Goal: Book appointment/travel/reservation

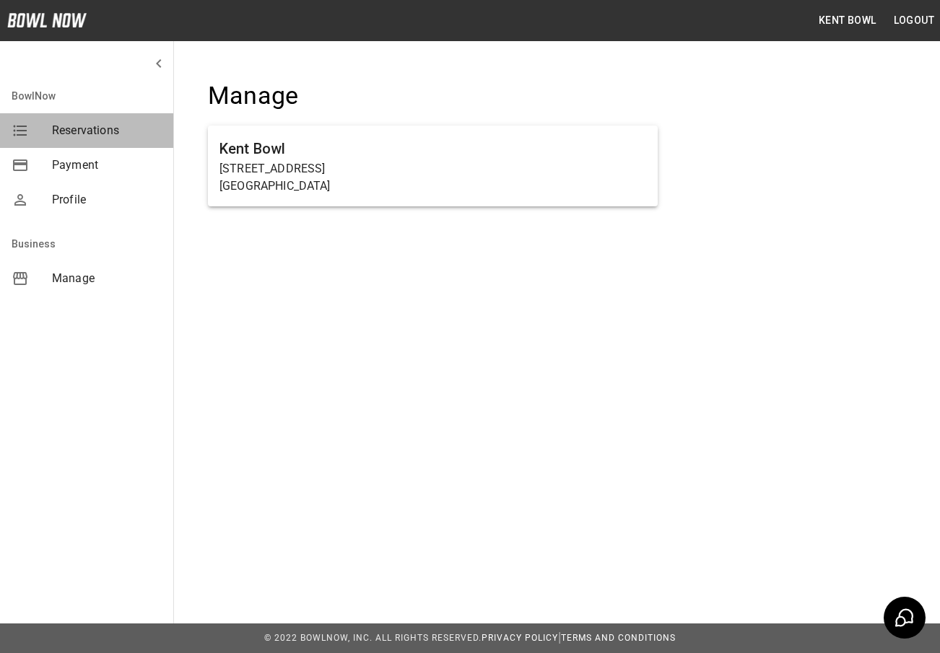
click at [102, 122] on span "Reservations" at bounding box center [107, 130] width 110 height 17
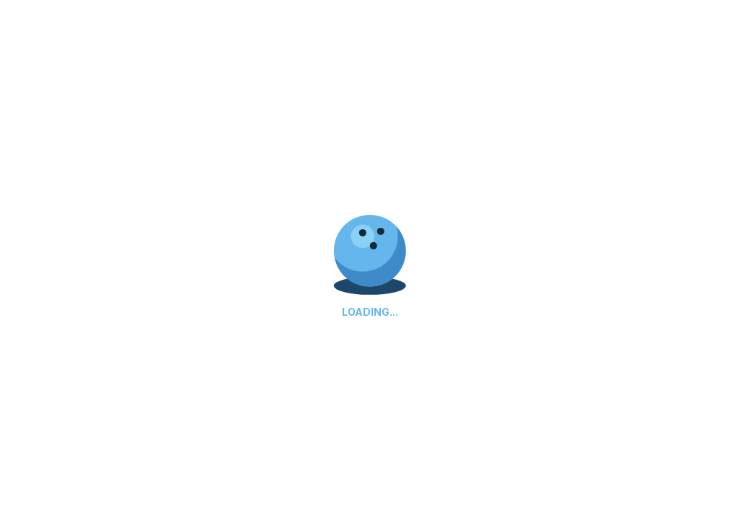
scroll to position [62, 0]
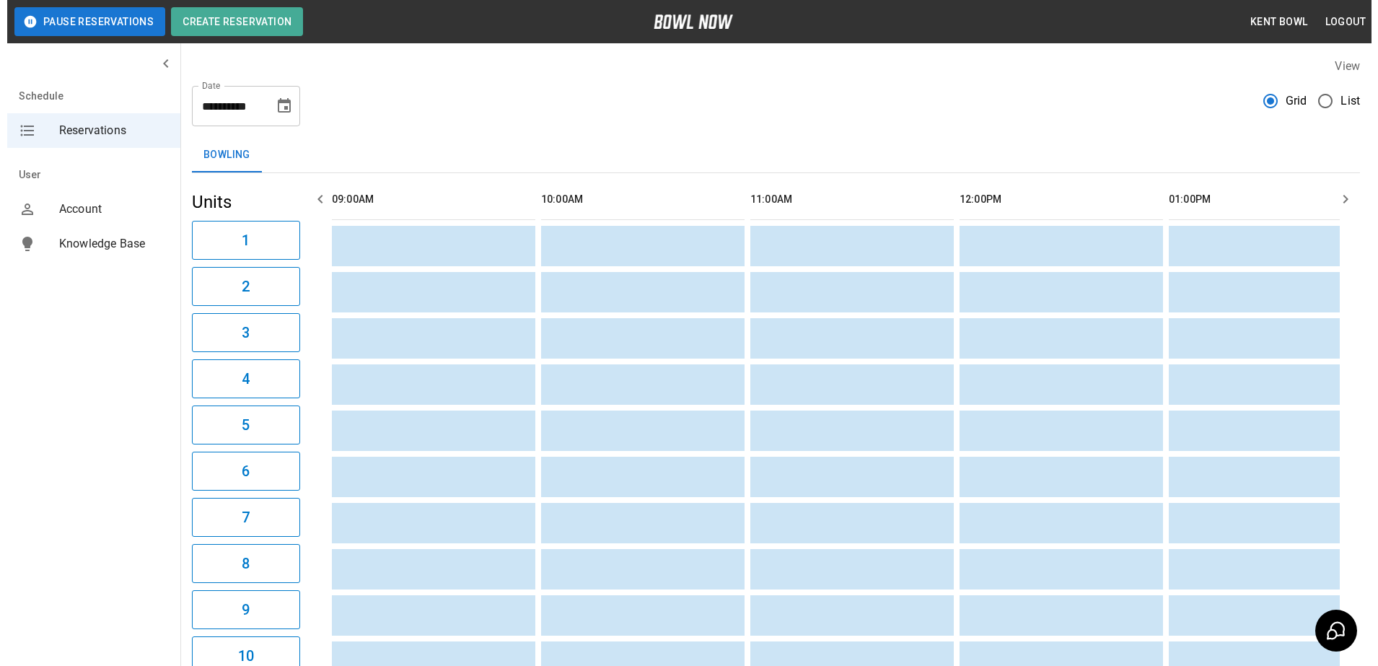
scroll to position [0, 1465]
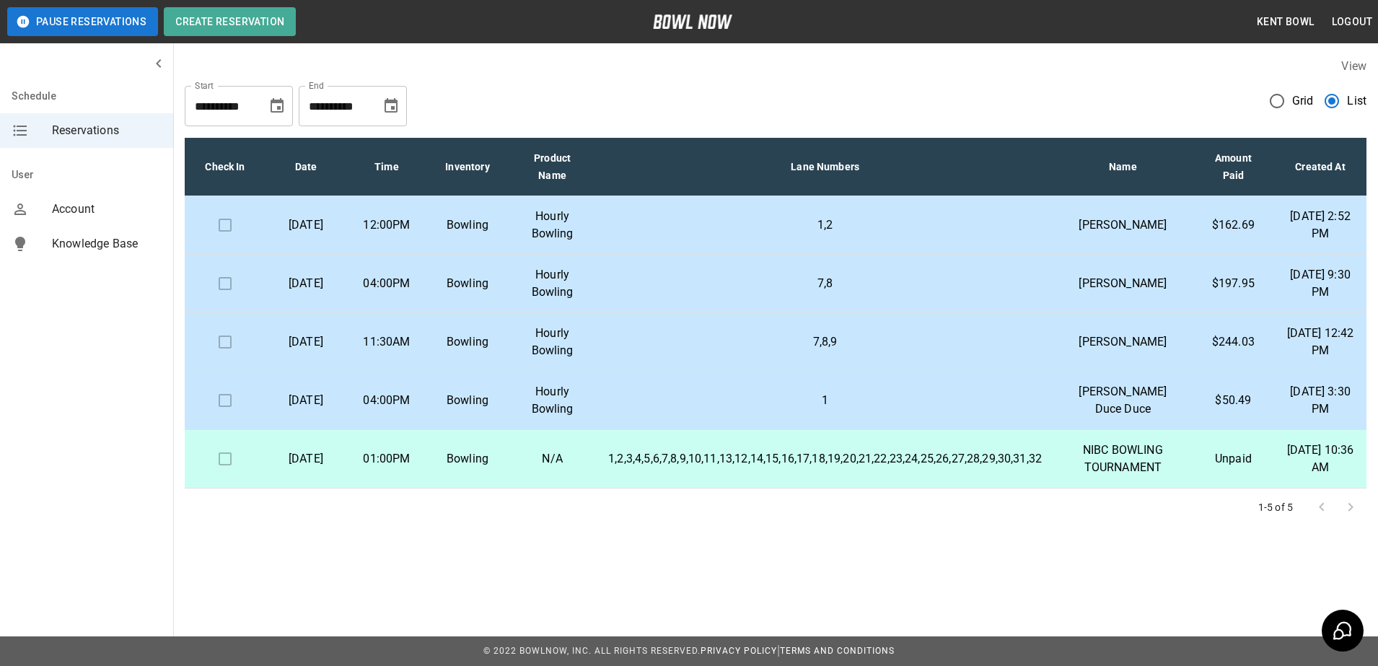
click at [416, 234] on p "12:00PM" at bounding box center [387, 225] width 58 height 17
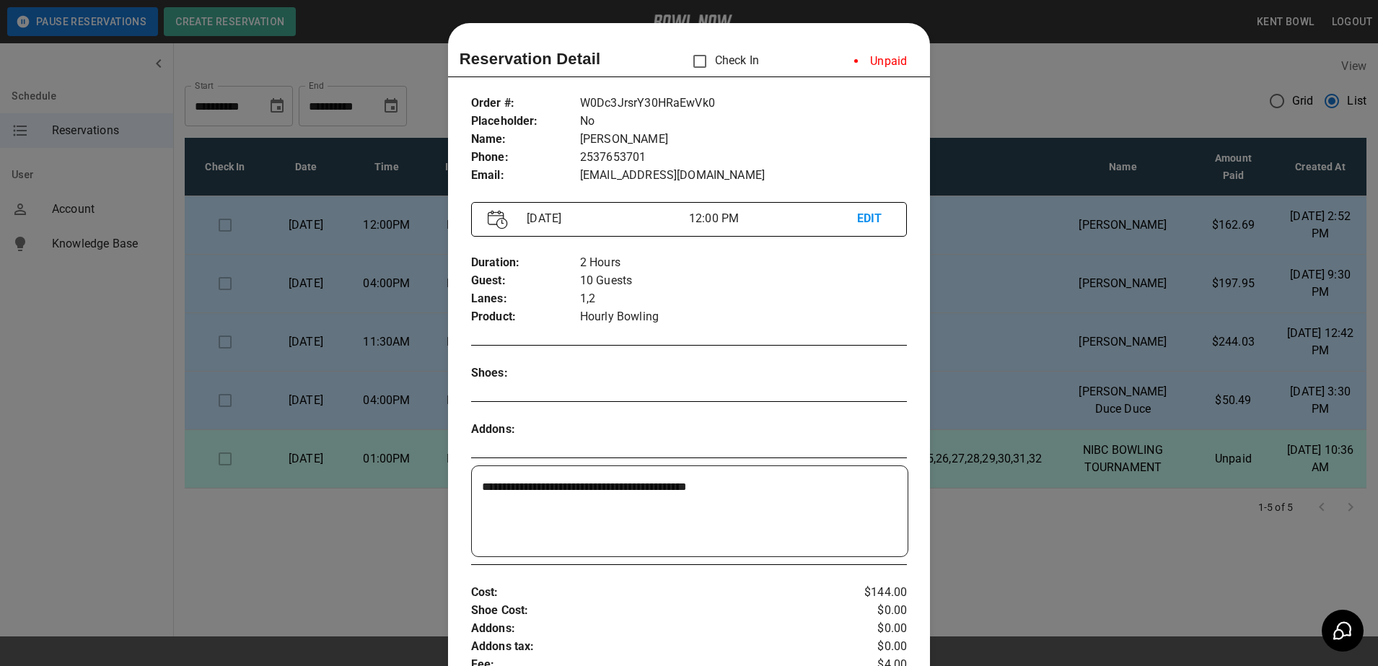
scroll to position [23, 0]
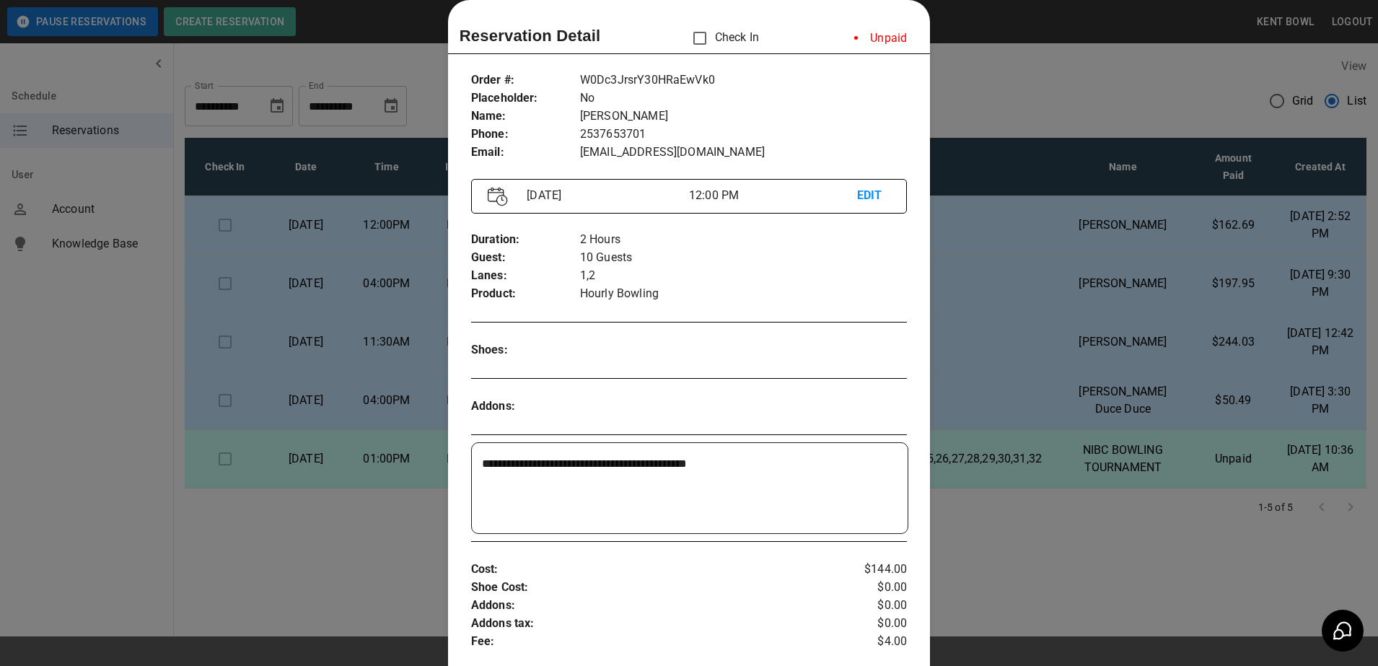
click at [1132, 60] on div at bounding box center [689, 333] width 1378 height 666
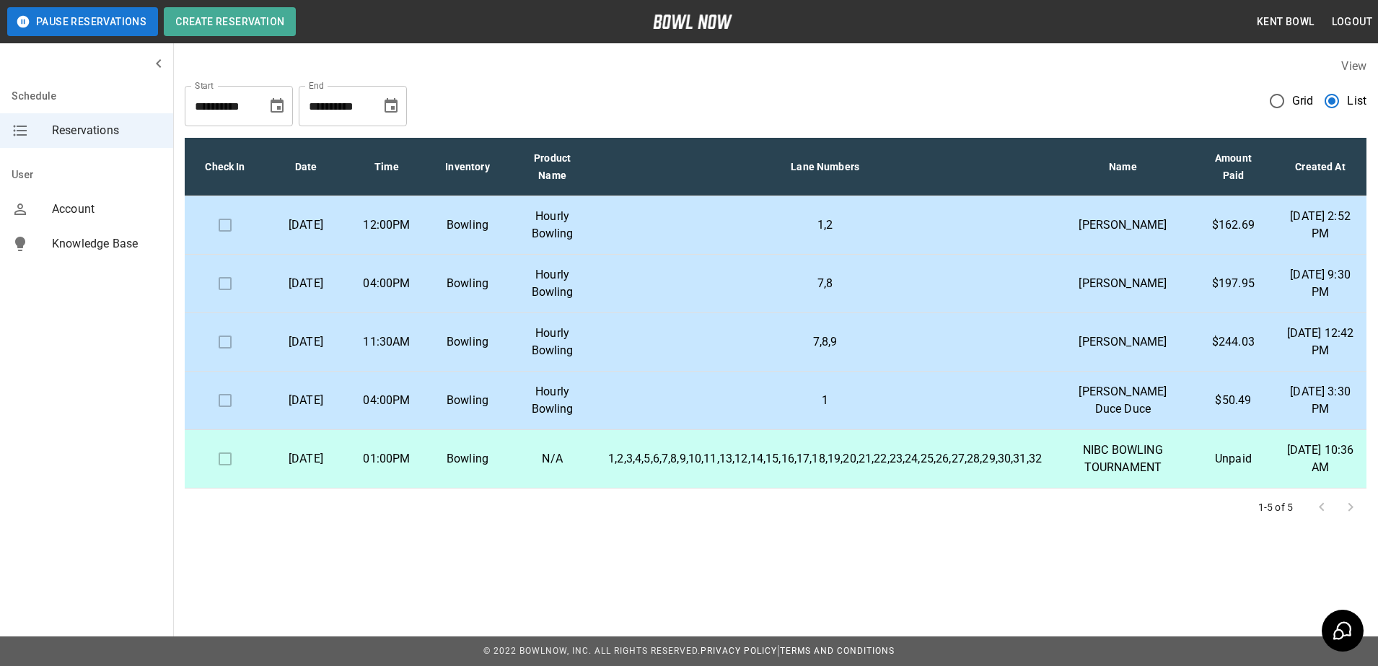
click at [715, 468] on p "1,2,3,4,5,6,7,8,9,10,11,13,12,14,15,16,17,18,19,20,21,22,23,24,25,26,27,28,29,3…" at bounding box center [825, 458] width 434 height 17
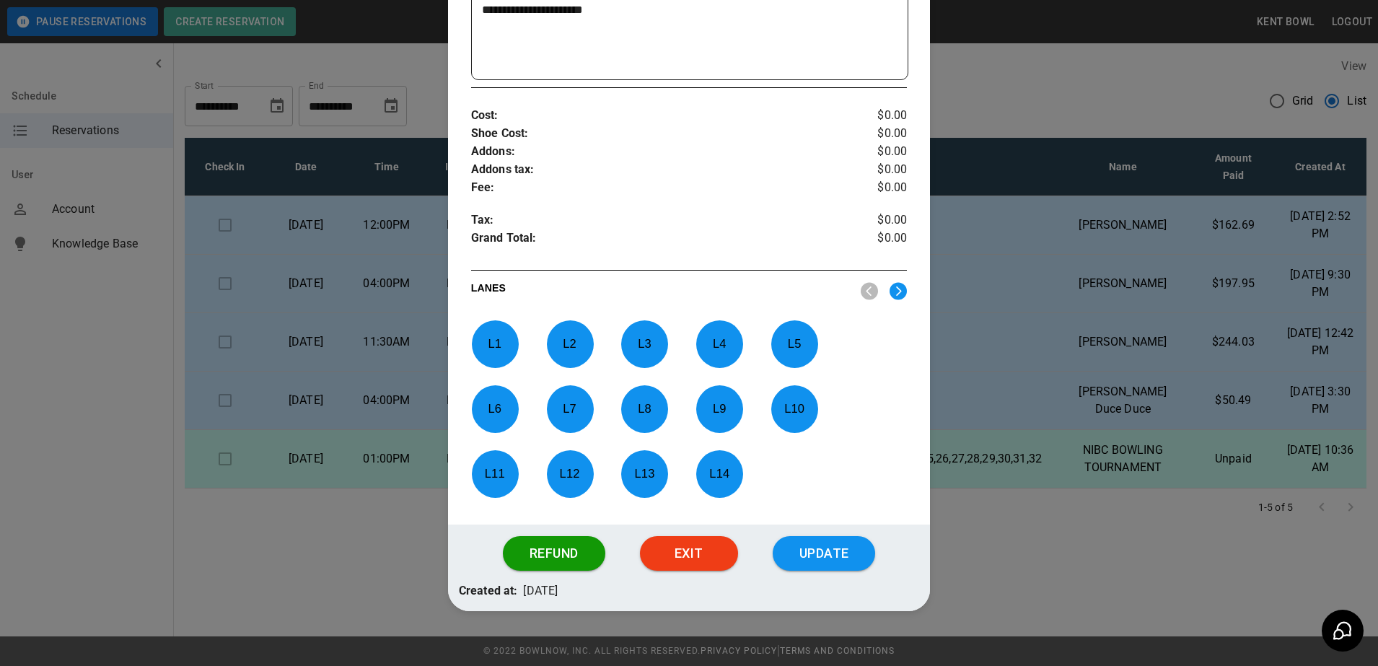
scroll to position [422, 0]
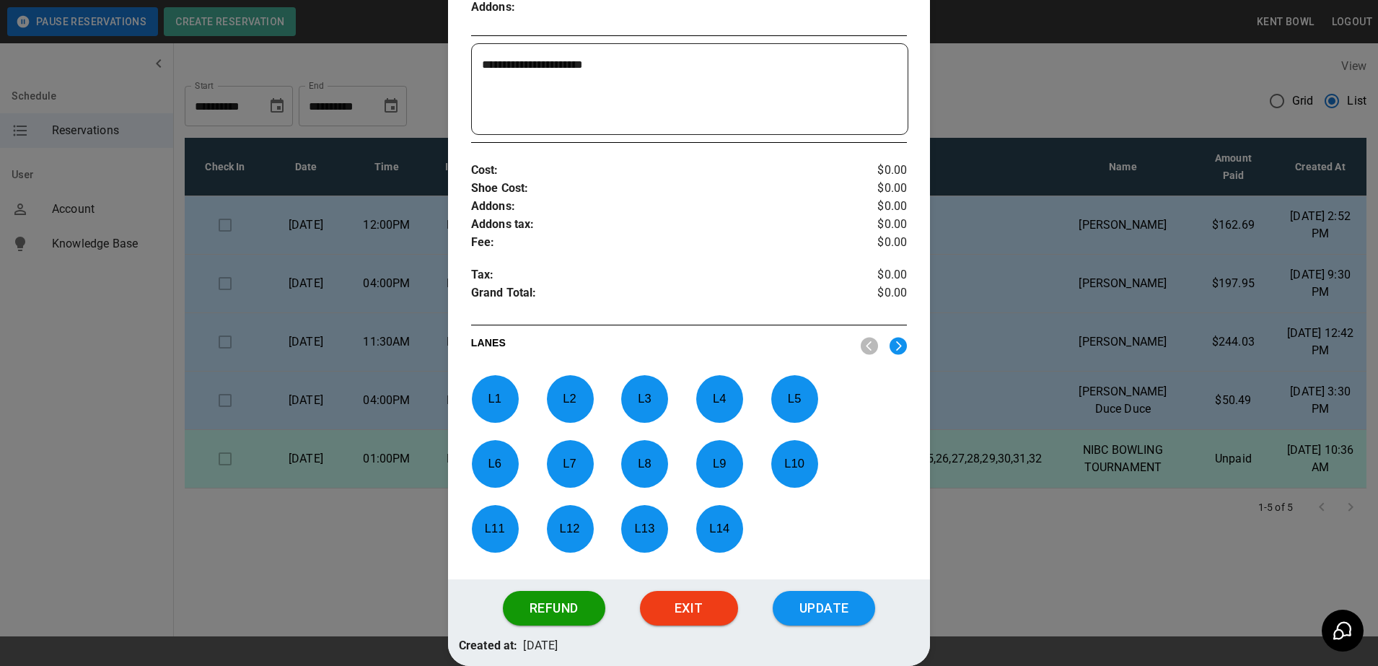
click at [331, 567] on div at bounding box center [689, 333] width 1378 height 666
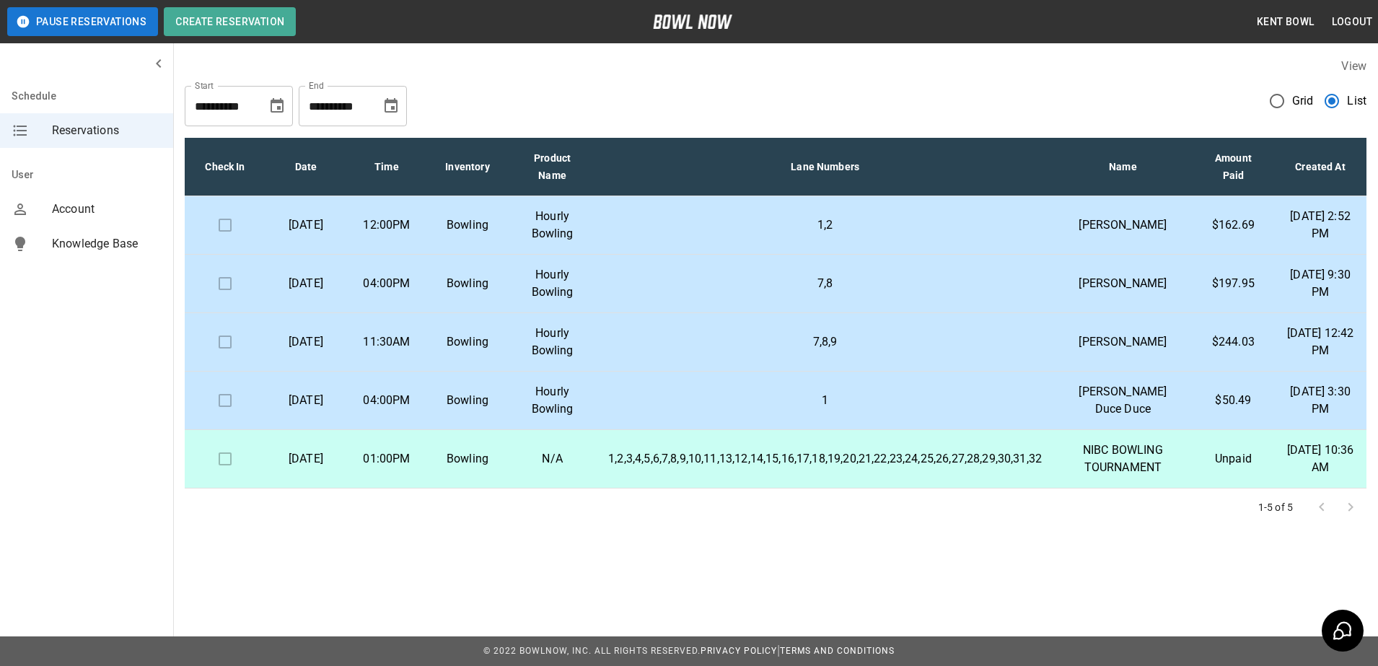
click at [335, 218] on p "[DATE]" at bounding box center [306, 225] width 58 height 17
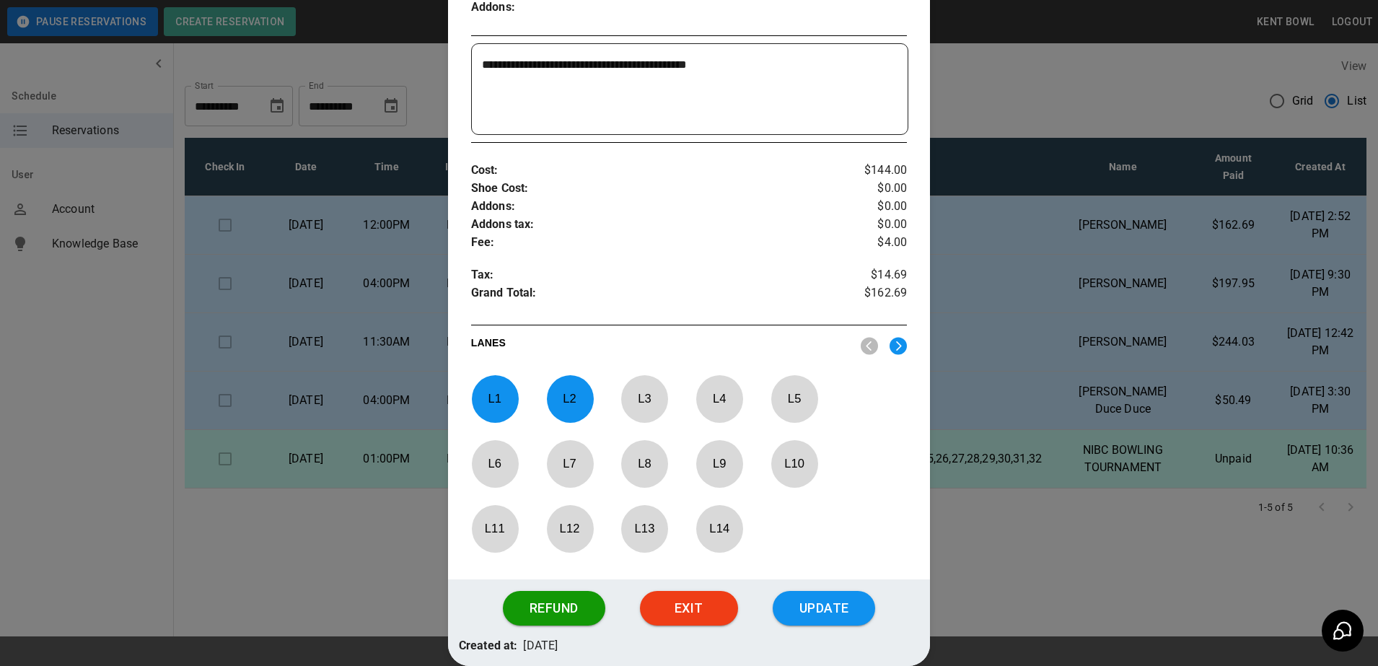
click at [248, 563] on div at bounding box center [689, 333] width 1378 height 666
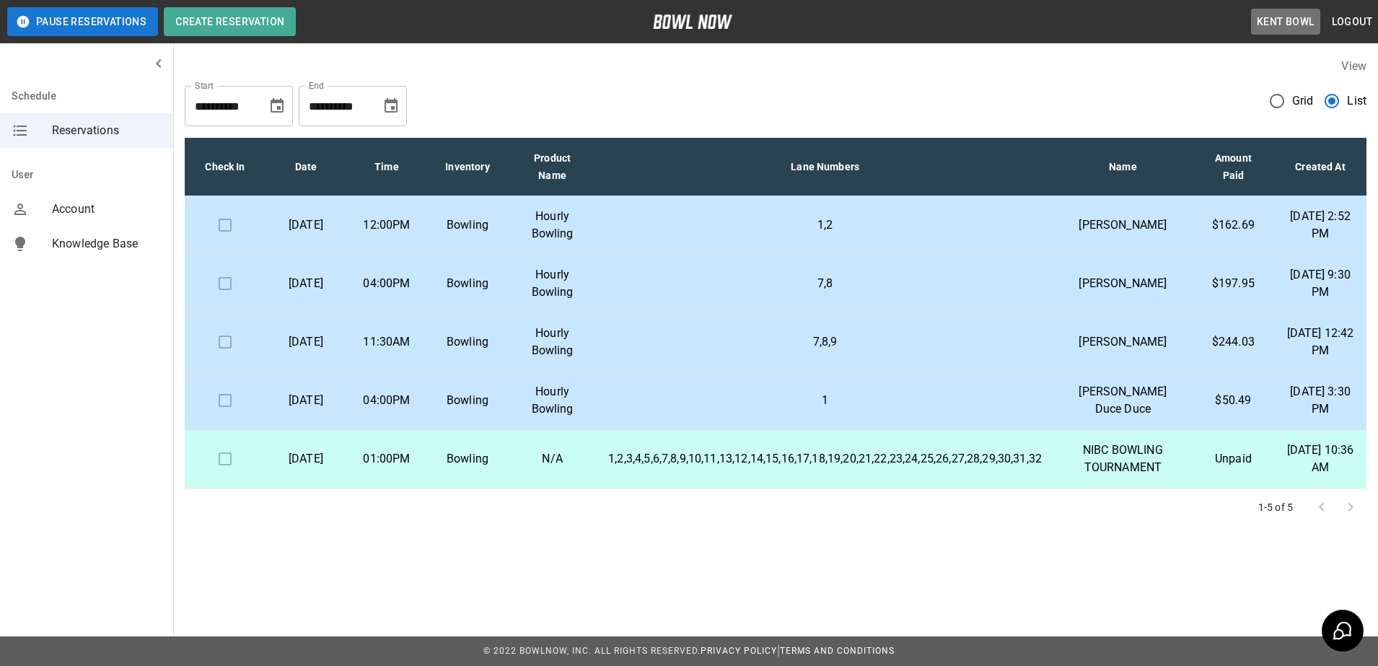
click at [1287, 23] on button "Kent Bowl" at bounding box center [1285, 22] width 69 height 27
click at [19, 136] on icon "mailbox folders" at bounding box center [20, 130] width 17 height 17
click at [51, 214] on div "mailbox folders" at bounding box center [32, 209] width 40 height 17
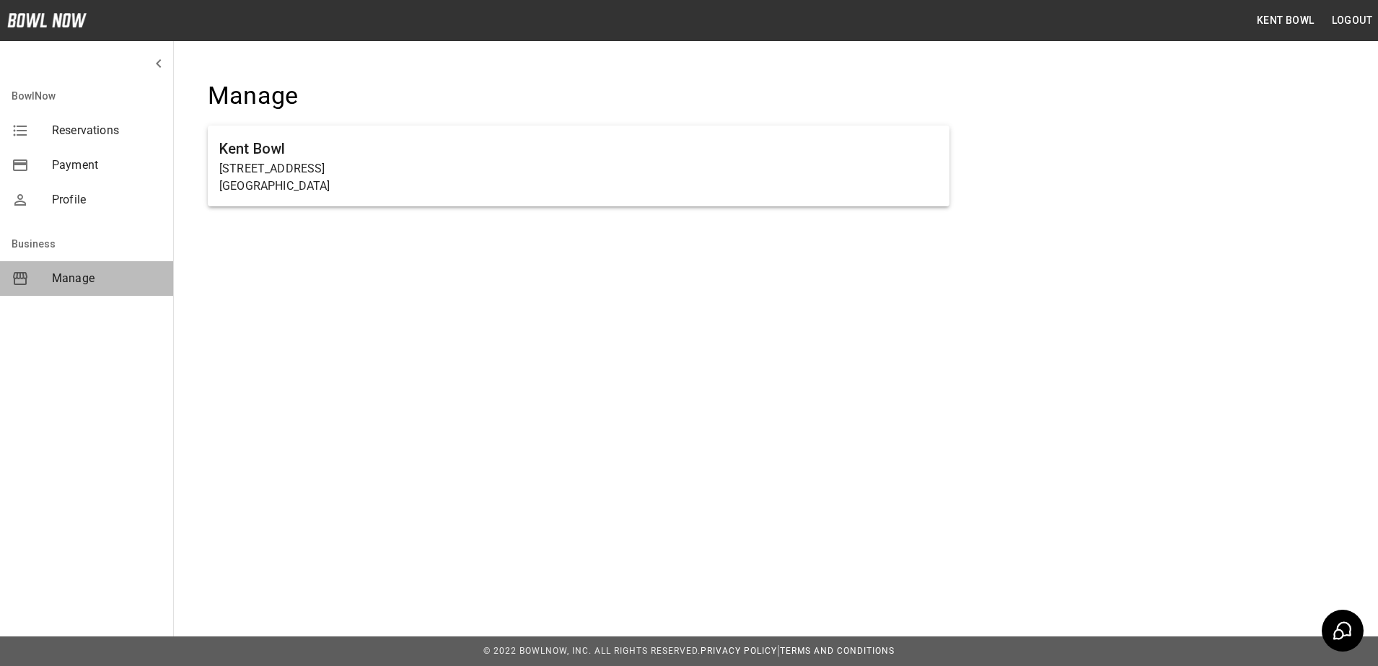
click at [58, 280] on span "Manage" at bounding box center [107, 278] width 110 height 17
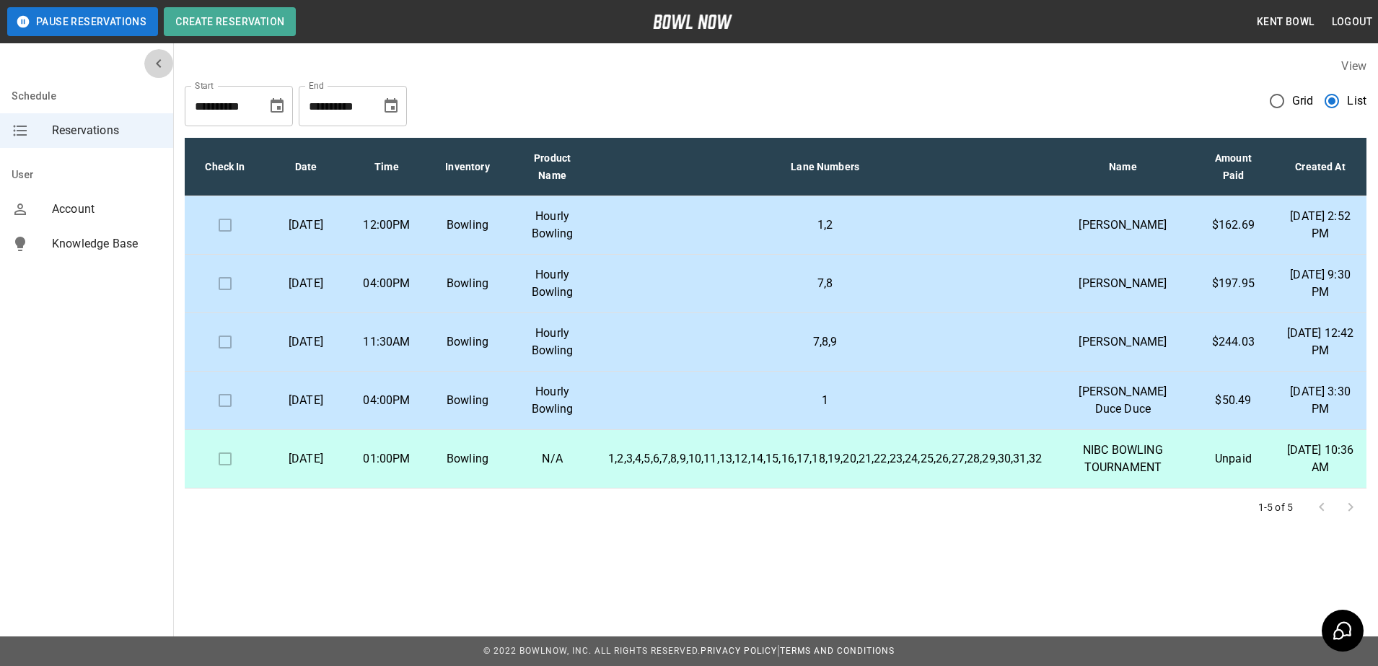
click at [158, 68] on icon "mailbox folders" at bounding box center [158, 63] width 17 height 17
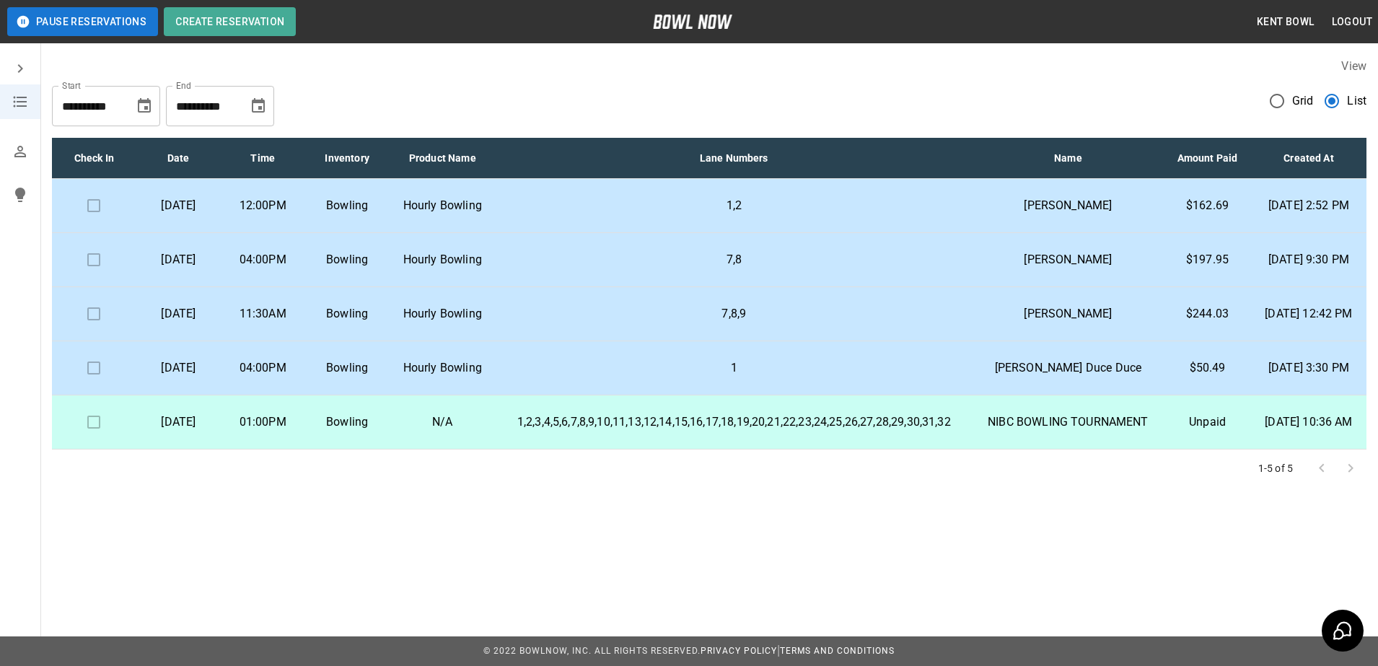
click at [18, 73] on icon "mailbox folders" at bounding box center [20, 68] width 17 height 17
